Goal: Find specific page/section: Find specific page/section

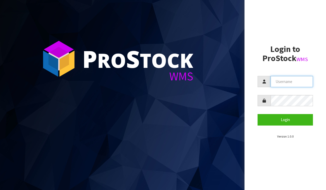
type input "[PERSON_NAME][EMAIL_ADDRESS][DOMAIN_NAME]"
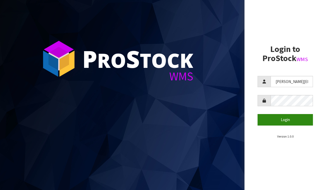
click at [290, 122] on button "Login" at bounding box center [284, 119] width 55 height 11
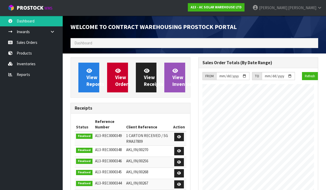
scroll to position [348, 128]
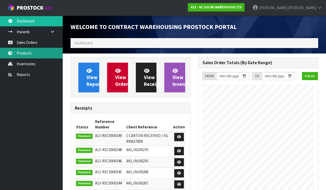
click at [17, 52] on link "Products" at bounding box center [31, 53] width 63 height 11
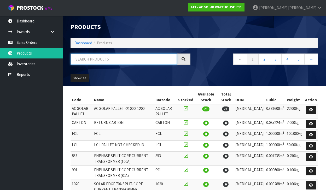
click at [99, 58] on input "text" at bounding box center [123, 59] width 106 height 11
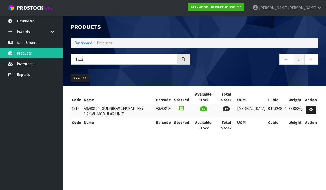
click at [216, 147] on section "Products Import Products Drop file here to import csv template Dashboard Produc…" at bounding box center [163, 95] width 326 height 190
drag, startPoint x: 219, startPoint y: 156, endPoint x: 215, endPoint y: 155, distance: 4.6
click at [219, 156] on section "Products Import Products Drop file here to import csv template Dashboard Produc…" at bounding box center [163, 95] width 326 height 190
drag, startPoint x: 99, startPoint y: 55, endPoint x: 102, endPoint y: 54, distance: 3.5
click at [99, 55] on input "1512" at bounding box center [123, 59] width 106 height 11
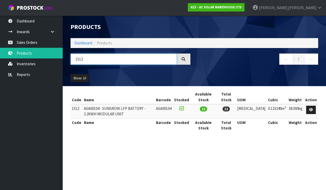
click at [89, 61] on input "1512" at bounding box center [123, 59] width 106 height 11
type input "1511"
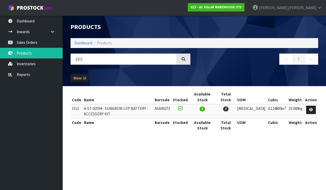
click at [146, 159] on section "Products Import Products Drop file here to import csv template Dashboard Produc…" at bounding box center [163, 95] width 326 height 190
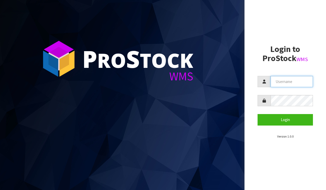
type input "[PERSON_NAME][EMAIL_ADDRESS][DOMAIN_NAME]"
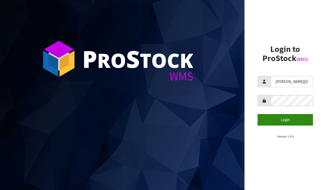
click at [290, 125] on button "Login" at bounding box center [284, 119] width 55 height 11
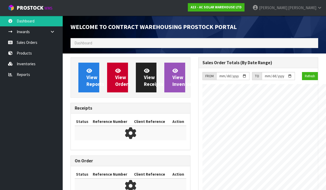
scroll to position [348, 128]
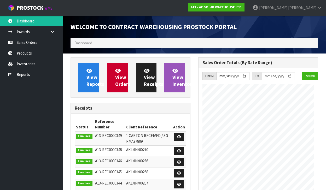
drag, startPoint x: 108, startPoint y: 43, endPoint x: 155, endPoint y: 10, distance: 56.9
click at [108, 43] on ol "Dashboard" at bounding box center [193, 43] width 247 height 10
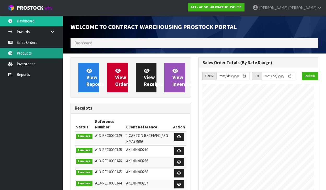
click at [33, 55] on link "Products" at bounding box center [31, 53] width 63 height 11
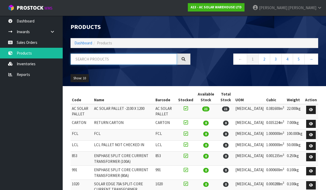
drag, startPoint x: 112, startPoint y: 54, endPoint x: 107, endPoint y: 60, distance: 7.1
click at [110, 57] on input "text" at bounding box center [123, 59] width 106 height 11
type input "1512"
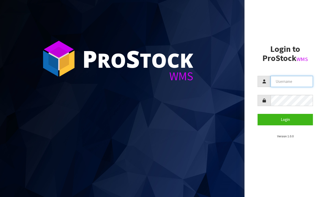
type input "[PERSON_NAME][EMAIL_ADDRESS][DOMAIN_NAME]"
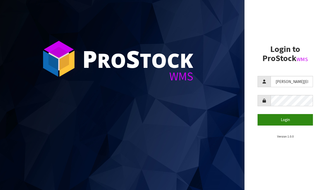
click at [292, 116] on button "Login" at bounding box center [284, 119] width 55 height 11
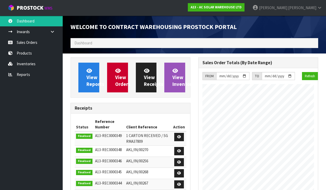
scroll to position [348, 128]
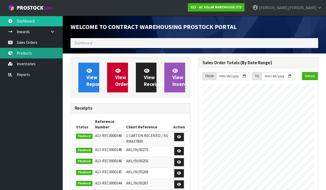
click at [40, 53] on link "Products" at bounding box center [31, 53] width 63 height 11
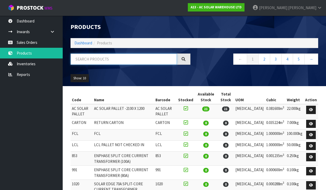
click at [99, 56] on input "text" at bounding box center [123, 59] width 106 height 11
type input "1512"
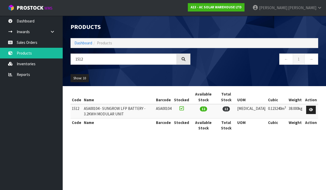
click at [121, 110] on td "ASA00104 - SUNGROW LFP BATTERY - 3.2KWH MODULAR UNIT" at bounding box center [118, 111] width 72 height 14
